Goal: Transaction & Acquisition: Purchase product/service

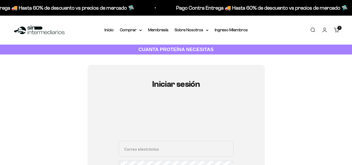
drag, startPoint x: 355, startPoint y: 26, endPoint x: 355, endPoint y: 13, distance: 13.6
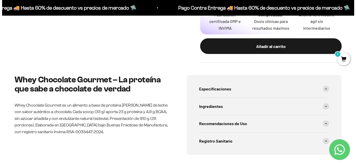
scroll to position [210, 0]
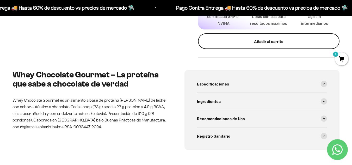
click at [279, 44] on div "Añadir al carrito" at bounding box center [268, 41] width 121 height 7
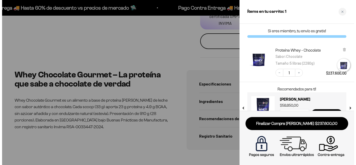
scroll to position [0, 447]
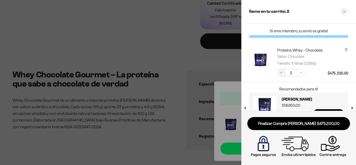
click at [280, 73] on icon "Decrease quantity" at bounding box center [280, 72] width 3 height 3
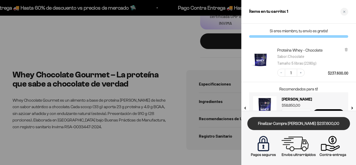
click at [309, 122] on link "Finalizar Compra [PERSON_NAME] $237.600,00" at bounding box center [298, 123] width 103 height 13
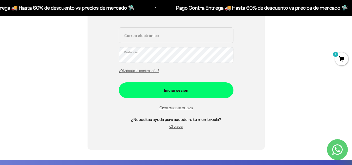
scroll to position [114, 0]
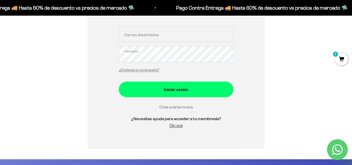
click at [176, 109] on link "Crea cuenta nueva" at bounding box center [175, 107] width 33 height 4
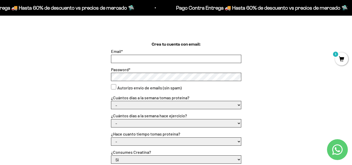
scroll to position [124, 0]
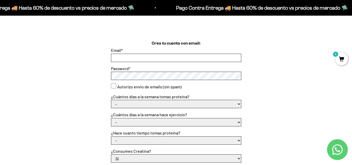
click at [133, 58] on input "Email *" at bounding box center [176, 58] width 130 height 8
type input "[EMAIL_ADDRESS][DOMAIN_NAME]"
click at [113, 85] on consent"] "Autorizo envío de emails (sin spam)" at bounding box center [113, 85] width 5 height 5
checkbox consent"] "true"
click at [130, 105] on select "- 1 o 2 3 a 5 6 o 7" at bounding box center [176, 104] width 130 height 8
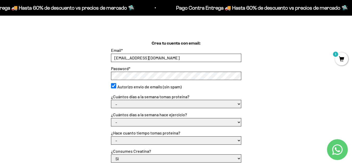
select select "3 a 5"
click at [111, 100] on select "- 1 o 2 3 a 5 6 o 7" at bounding box center [176, 104] width 130 height 8
click at [191, 115] on div "¿Cuántos días a la semana hace ejercicio? - No hago 1 a 2 días 3 a 5 días 6 o 7…" at bounding box center [176, 118] width 130 height 15
click at [195, 117] on div "¿Cuántos días a la semana hace ejercicio? - No hago 1 a 2 días 3 a 5 días 6 o 7…" at bounding box center [176, 118] width 130 height 15
click at [197, 120] on select "- No hago 1 a 2 días 3 a 5 días 6 o 7 días" at bounding box center [176, 122] width 130 height 8
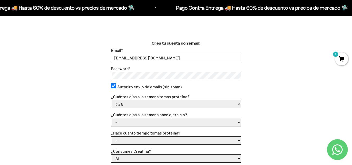
select select "3 a 5 días"
click at [111, 118] on select "- No hago 1 a 2 días 3 a 5 días 6 o 7 días" at bounding box center [176, 122] width 130 height 8
click at [185, 136] on select "- Apenas estoy empezando Menos de 6 meses Más de 6 meses Hace más de un año" at bounding box center [176, 140] width 130 height 8
select select "Más de 6 meses"
click at [111, 136] on select "- Apenas estoy empezando Menos de 6 meses Más de 6 meses Hace más de un año" at bounding box center [176, 140] width 130 height 8
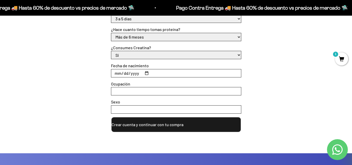
scroll to position [232, 0]
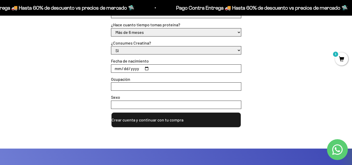
click at [156, 67] on input "Fecha de nacimiento" at bounding box center [176, 69] width 130 height 8
type input "1989-10-16"
click at [134, 84] on input "Ocupación" at bounding box center [176, 87] width 130 height 8
type input "productor de cine"
click at [131, 106] on input "Sexo" at bounding box center [176, 105] width 130 height 8
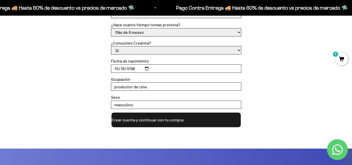
type input "masculino"
click at [151, 118] on button "Crear cuenta y continuar con tu compra" at bounding box center [176, 120] width 130 height 16
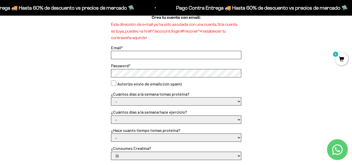
scroll to position [133, 0]
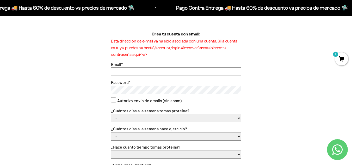
click at [192, 49] on p "Esta dirección de e‑mail ya ha sido asociada con una cuenta. Si la cuenta es tu…" at bounding box center [176, 48] width 130 height 20
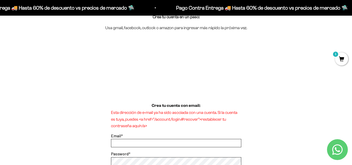
scroll to position [0, 0]
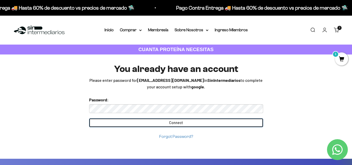
click at [158, 122] on input "Connect" at bounding box center [176, 122] width 174 height 9
click at [192, 123] on input "Connect" at bounding box center [176, 122] width 174 height 9
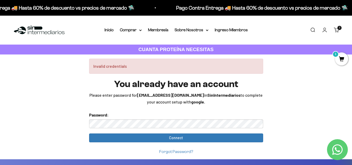
click at [182, 150] on link "Forgot Password?" at bounding box center [176, 151] width 34 height 4
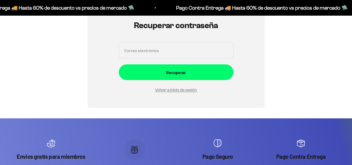
scroll to position [59, 0]
click at [173, 52] on input "Correo electrónico" at bounding box center [176, 50] width 115 height 16
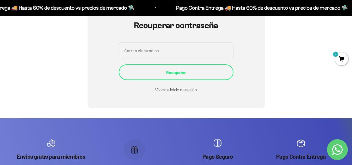
click at [176, 65] on button "Recuperar" at bounding box center [176, 72] width 115 height 16
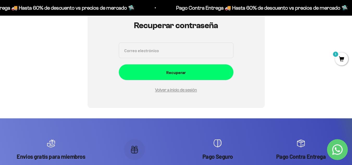
click at [180, 53] on input "Correo electrónico" at bounding box center [176, 50] width 115 height 16
type input "[EMAIL_ADDRESS][DOMAIN_NAME]"
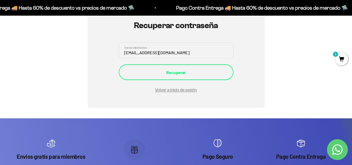
click at [197, 72] on div "Recuperar" at bounding box center [176, 72] width 94 height 7
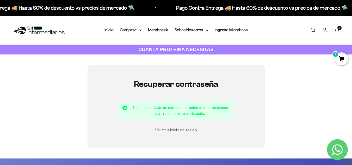
click at [343, 61] on span "1" at bounding box center [341, 58] width 13 height 13
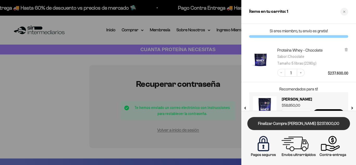
click at [308, 124] on link "Finalizar Compra [PERSON_NAME] $237.600,00" at bounding box center [298, 123] width 103 height 13
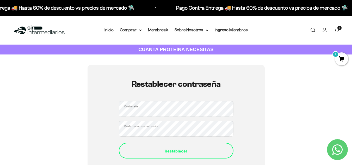
click at [165, 151] on div "Restablecer" at bounding box center [176, 150] width 94 height 7
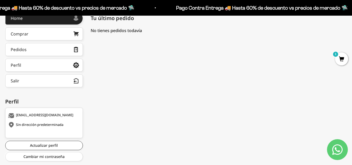
scroll to position [91, 0]
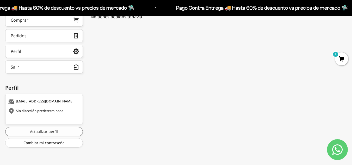
click at [22, 131] on link "Actualizar perfil" at bounding box center [44, 131] width 78 height 9
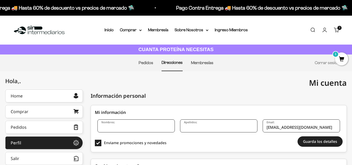
click at [144, 124] on input "Nombres:" at bounding box center [135, 125] width 77 height 13
type input "g"
type input "[PERSON_NAME]"
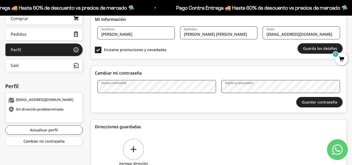
scroll to position [93, 0]
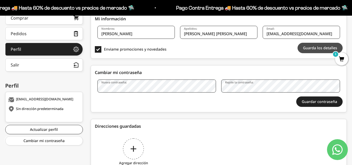
type input "[PERSON_NAME]"
click at [324, 52] on button "Guarda los detalles" at bounding box center [319, 48] width 45 height 10
